Goal: Task Accomplishment & Management: Use online tool/utility

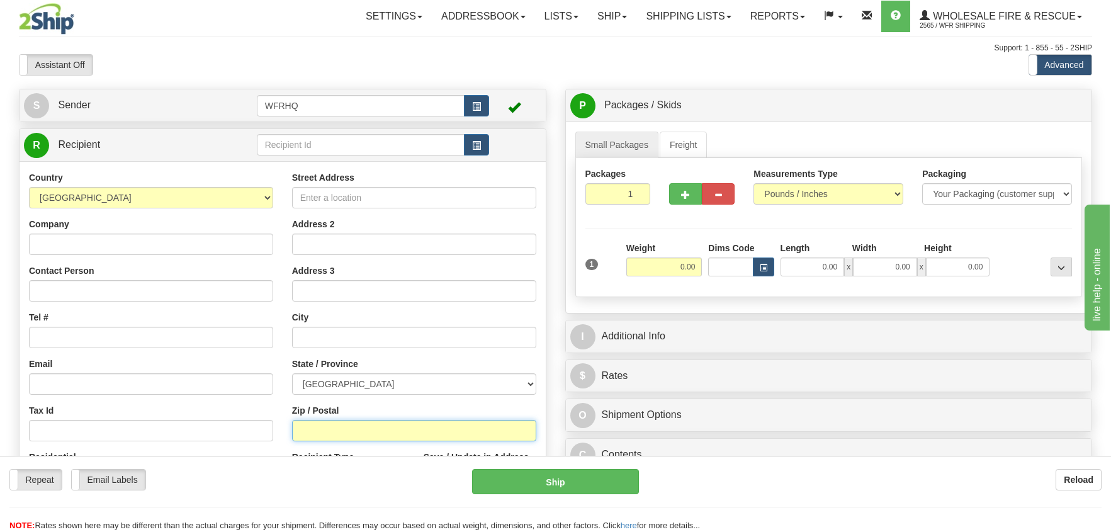
click at [341, 434] on input "Zip / Postal" at bounding box center [414, 430] width 244 height 21
type input "v0c1h0"
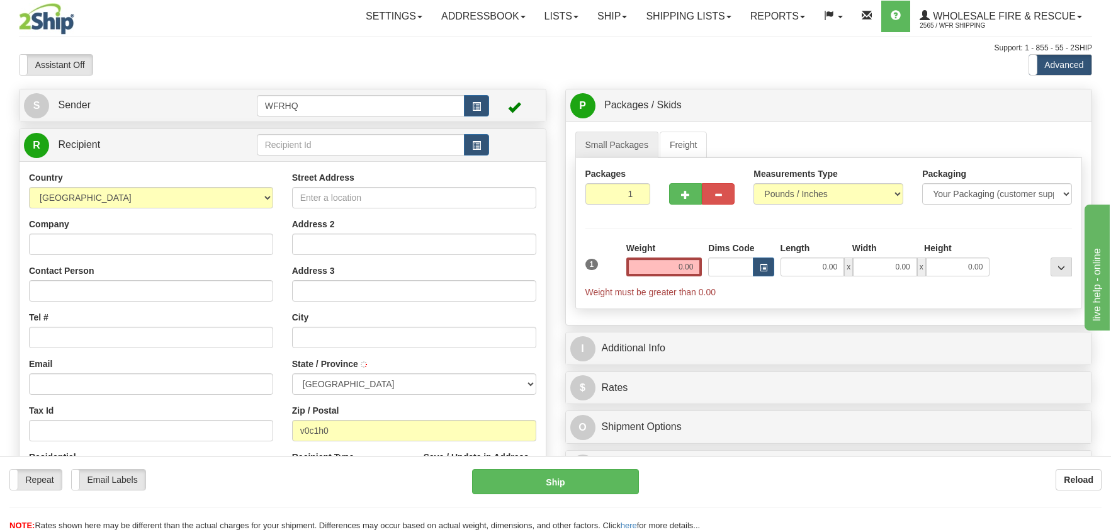
type input "[PERSON_NAME]"
select select "BC"
click at [681, 268] on input "0.00" at bounding box center [664, 266] width 76 height 19
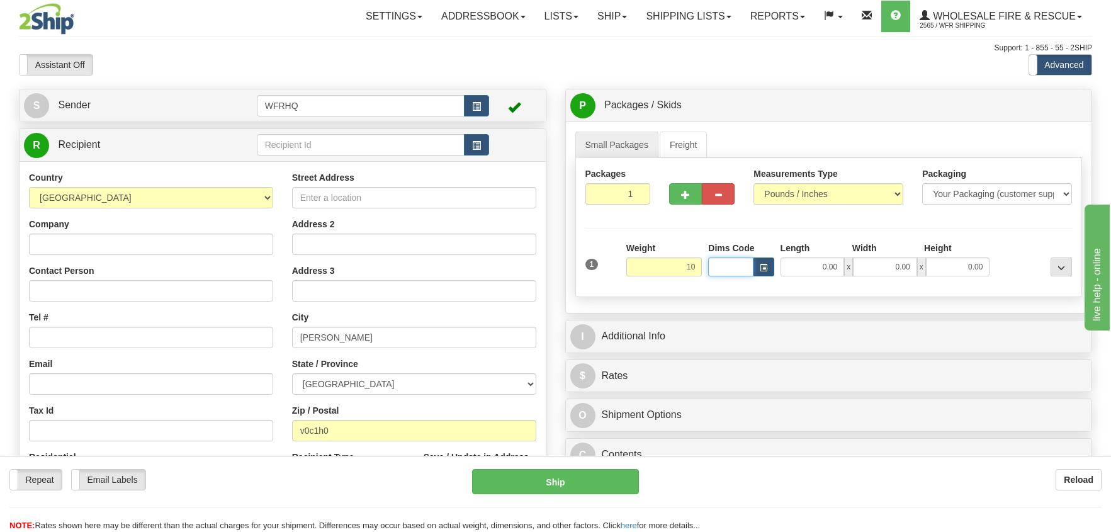
type input "10.00"
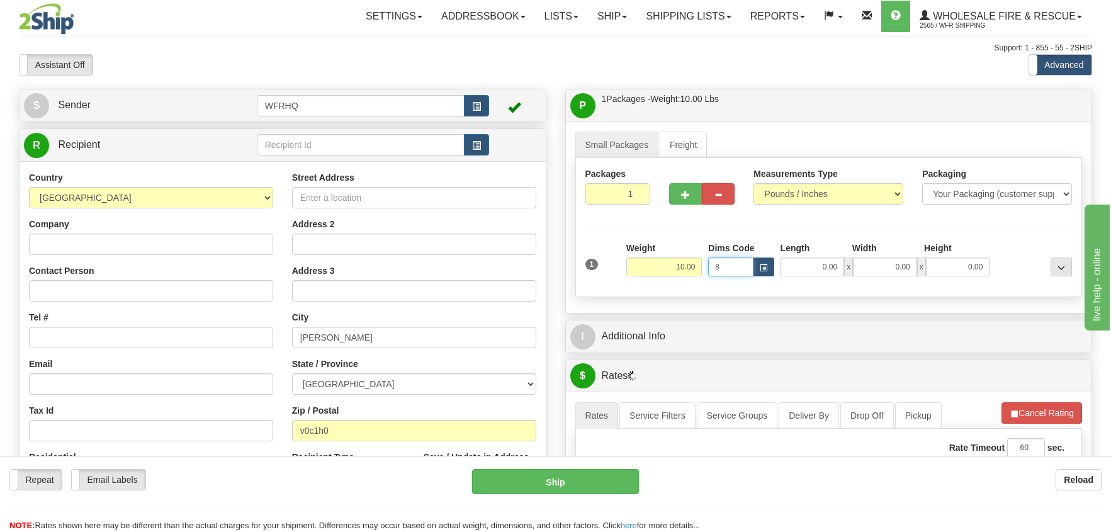
type input "8"
type input "8.00"
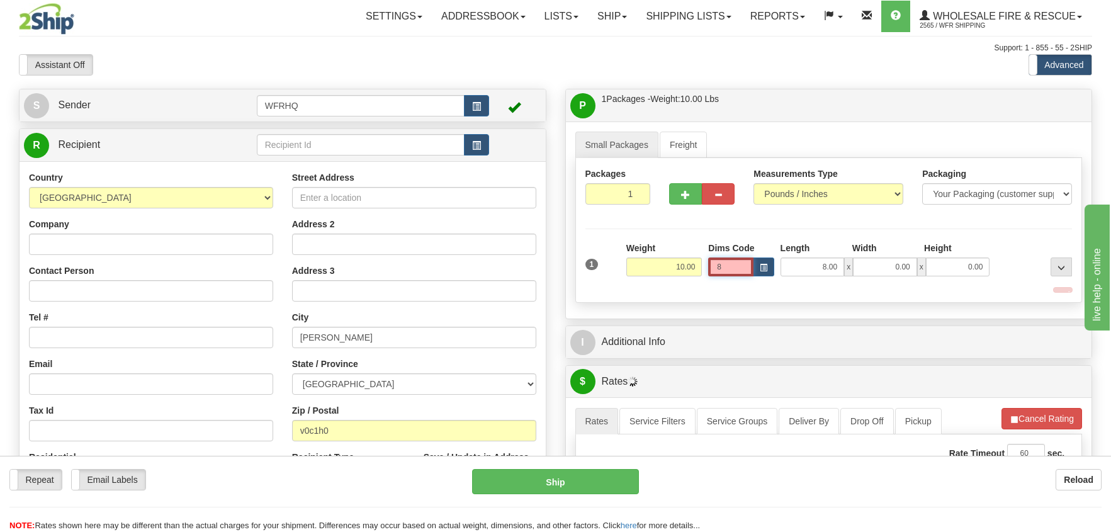
drag, startPoint x: 724, startPoint y: 264, endPoint x: 703, endPoint y: 266, distance: 20.8
click at [703, 265] on div "1 Weight 10.00 Dims Code 8 x" at bounding box center [829, 264] width 494 height 45
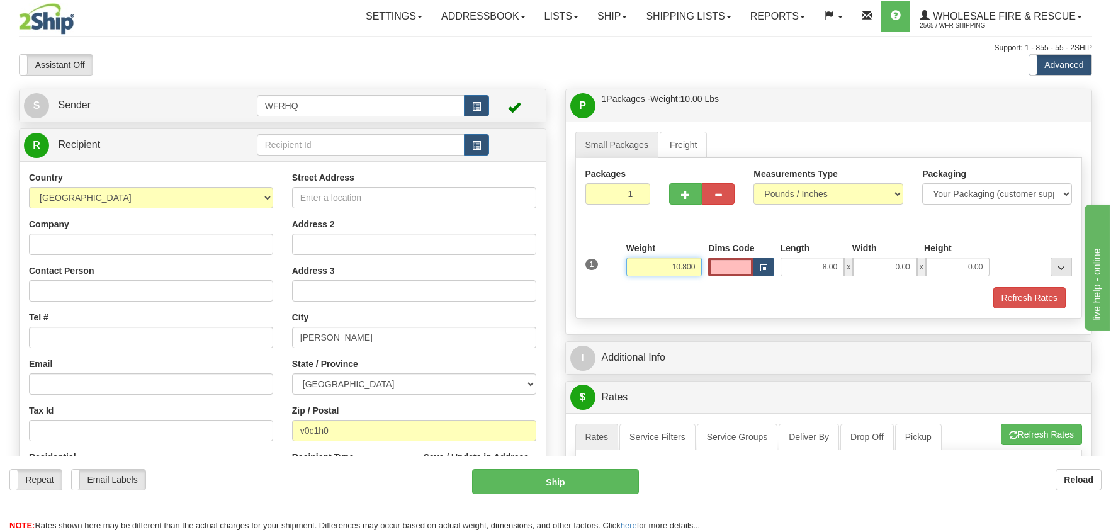
type input "10.00"
type input "8.00"
click at [1020, 298] on button "Refresh Rates" at bounding box center [1029, 297] width 72 height 21
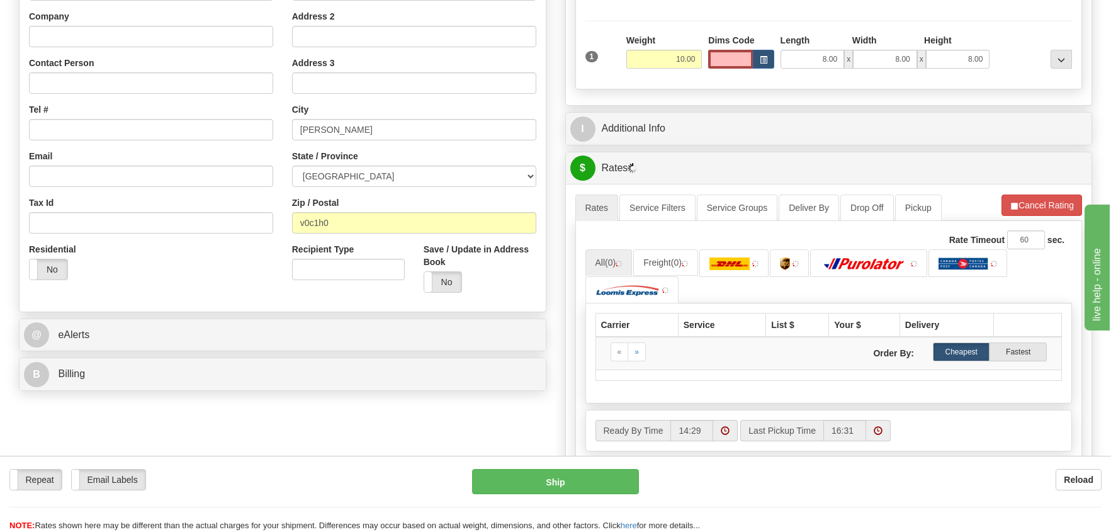
scroll to position [252, 0]
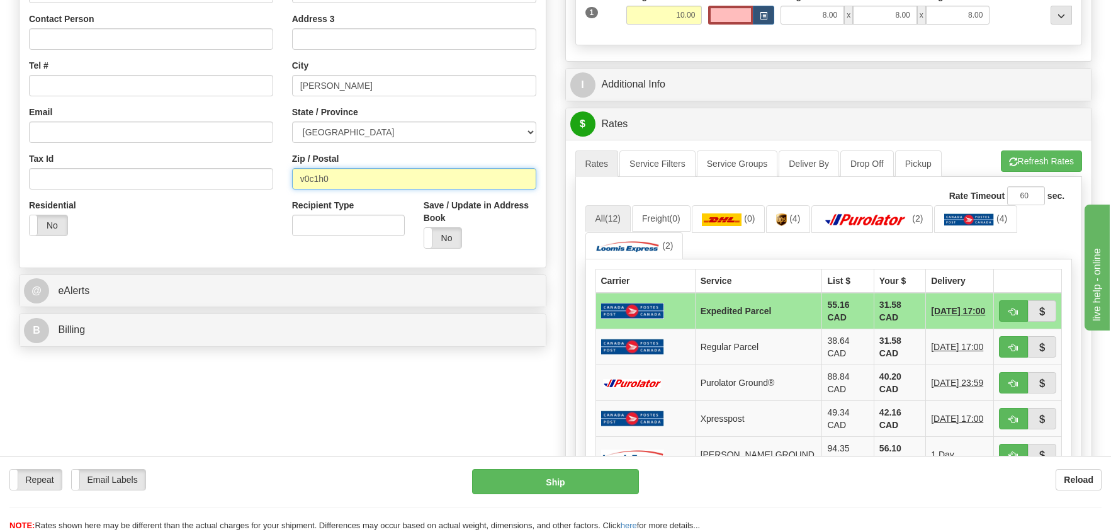
drag, startPoint x: 336, startPoint y: 179, endPoint x: 295, endPoint y: 178, distance: 40.9
click at [293, 178] on input "v0c1h0" at bounding box center [414, 178] width 244 height 21
type input "V1G4H8"
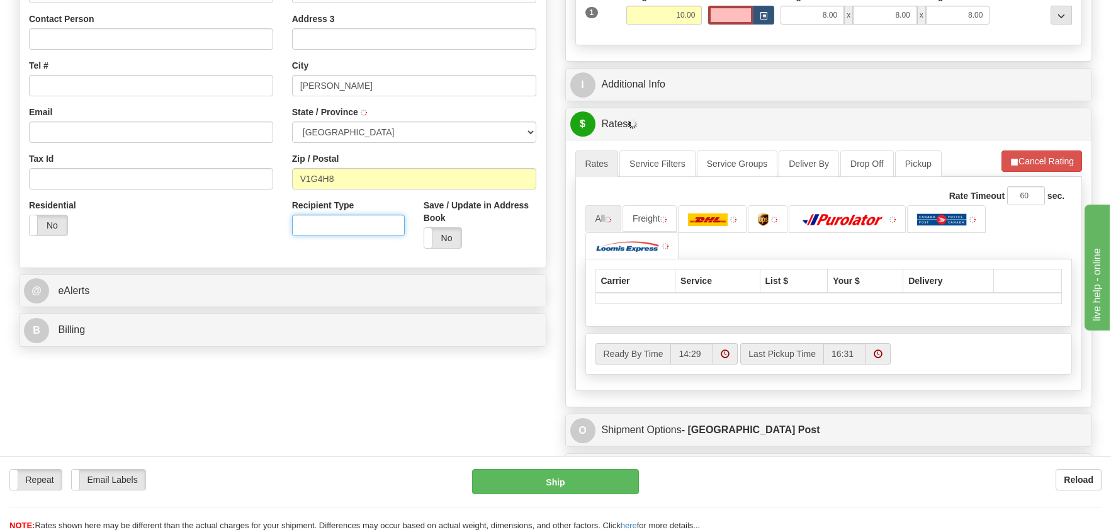
type input "[PERSON_NAME] CREEK"
